Goal: Task Accomplishment & Management: Manage account settings

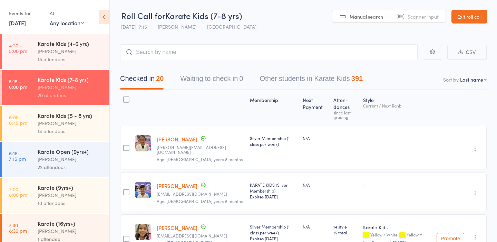
click at [474, 14] on link "Exit roll call" at bounding box center [470, 17] width 36 height 14
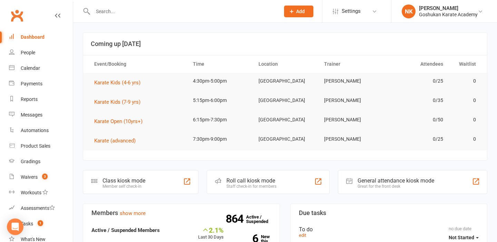
click at [94, 9] on input "text" at bounding box center [183, 12] width 184 height 10
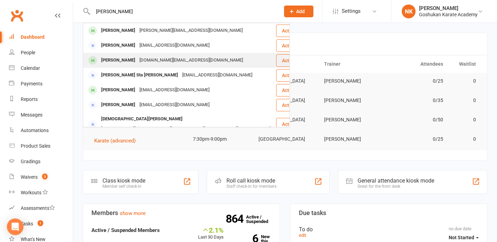
type input "[PERSON_NAME]"
click at [142, 62] on div "[DOMAIN_NAME][EMAIL_ADDRESS][DOMAIN_NAME]" at bounding box center [191, 60] width 108 height 10
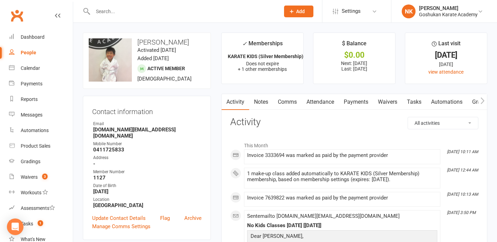
click at [157, 103] on div "Contact information Owner Email [DOMAIN_NAME][EMAIL_ADDRESS][DOMAIN_NAME] Mobil…" at bounding box center [147, 168] width 128 height 144
click at [328, 104] on link "Attendance" at bounding box center [320, 102] width 37 height 16
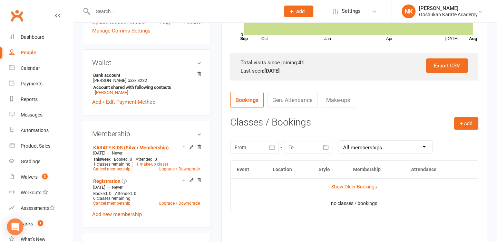
scroll to position [212, 0]
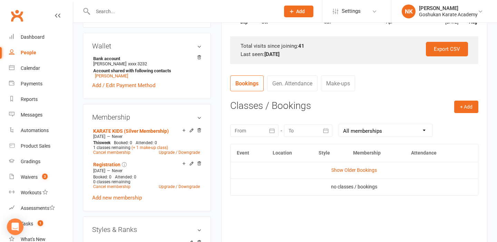
click at [250, 132] on div at bounding box center [254, 130] width 48 height 12
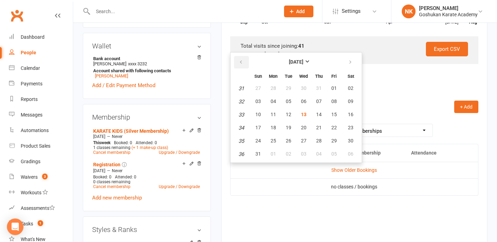
click at [241, 62] on icon "button" at bounding box center [241, 62] width 5 height 6
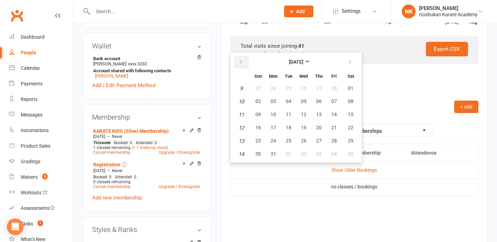
click at [241, 62] on icon "button" at bounding box center [241, 62] width 5 height 6
click at [317, 116] on span "13" at bounding box center [319, 115] width 6 height 6
type input "[DATE]"
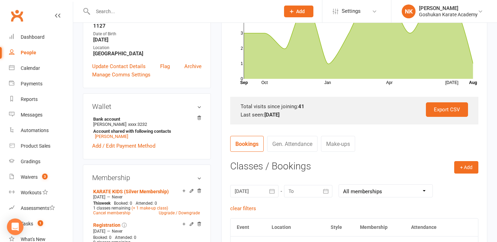
scroll to position [0, 0]
